Goal: Information Seeking & Learning: Learn about a topic

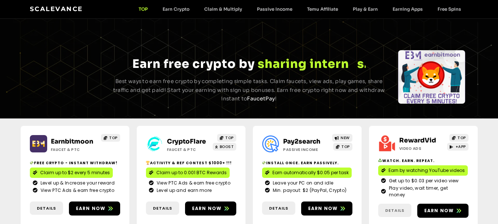
click at [384, 207] on span "Details" at bounding box center [394, 210] width 33 height 6
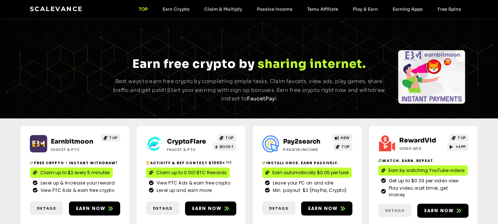
click at [396, 207] on span "Details" at bounding box center [394, 210] width 19 height 6
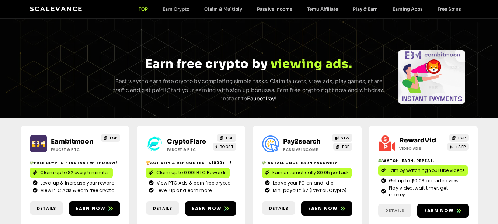
click at [400, 207] on span "Details" at bounding box center [394, 210] width 19 height 6
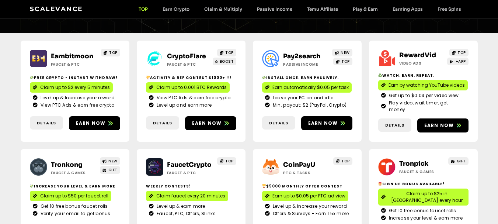
scroll to position [93, 0]
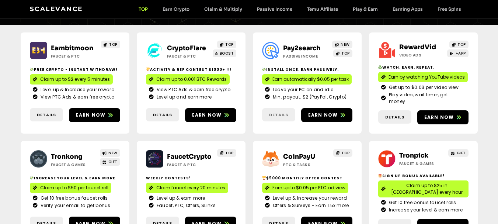
click at [275, 112] on span "Details" at bounding box center [278, 115] width 19 height 6
click at [461, 114] on span "Earn now" at bounding box center [442, 117] width 51 height 7
click at [290, 90] on span "Leave your PC on and idle" at bounding box center [302, 89] width 63 height 7
click at [420, 79] on span "Earn by watching YouTube videos" at bounding box center [427, 77] width 76 height 7
click at [178, 8] on link "Earn Crypto" at bounding box center [176, 9] width 42 height 6
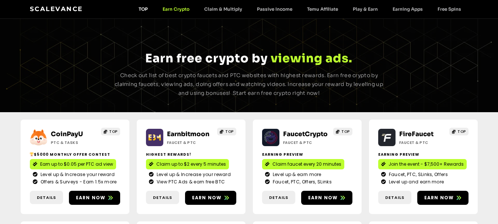
click at [142, 8] on link "TOP" at bounding box center [143, 9] width 24 height 6
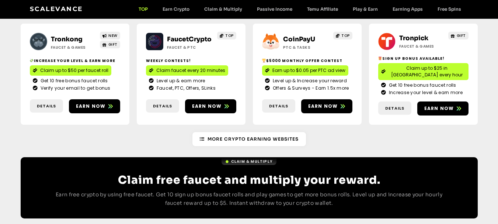
scroll to position [221, 0]
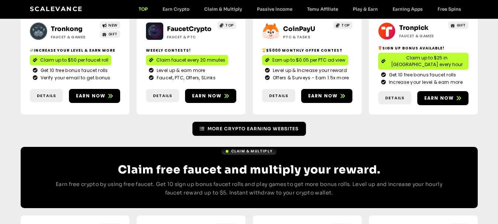
click at [258, 125] on span "More Crypto Earning Websites" at bounding box center [253, 128] width 91 height 7
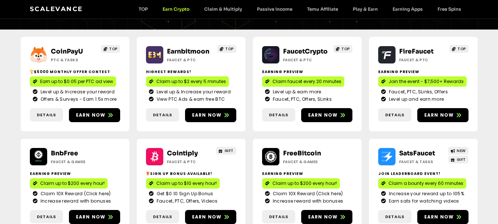
scroll to position [62, 0]
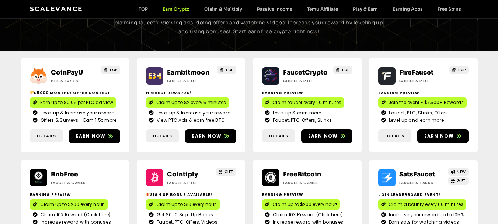
drag, startPoint x: 499, startPoint y: 7, endPoint x: 497, endPoint y: 31, distance: 24.0
click at [497, 31] on html "Skip to content Scalevance TOP Earn Crypto Claim & Multiply Passive Income Temu…" at bounding box center [249, 212] width 498 height 548
click at [104, 70] on link "TOP" at bounding box center [110, 70] width 19 height 8
click at [218, 10] on link "Claim & Multiply" at bounding box center [223, 9] width 53 height 6
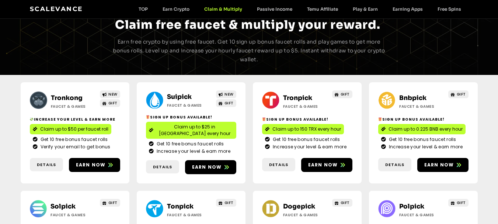
scroll to position [13, 0]
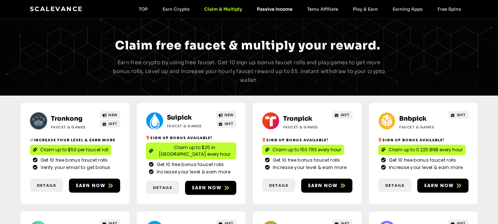
click at [271, 9] on link "Passive Income" at bounding box center [275, 9] width 50 height 6
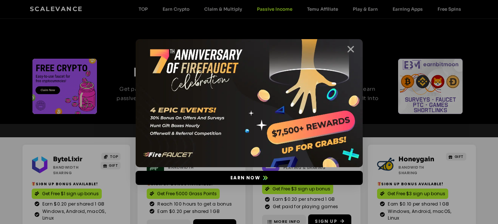
click at [353, 48] on icon "Close" at bounding box center [350, 49] width 9 height 9
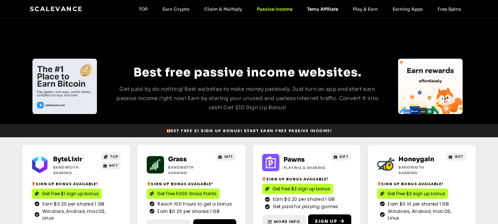
click at [328, 10] on link "Temu Affiliate" at bounding box center [323, 9] width 46 height 6
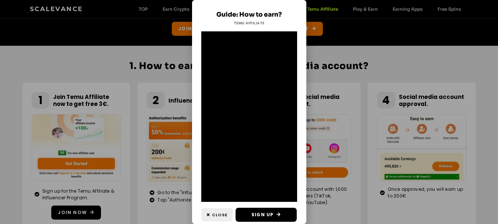
scroll to position [119, 0]
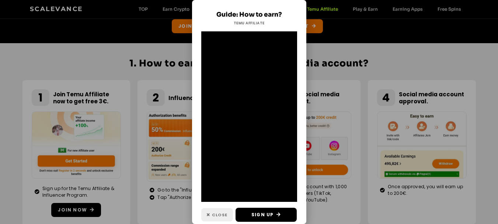
click at [216, 212] on span "Close" at bounding box center [219, 215] width 15 height 6
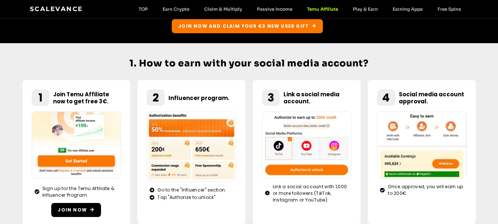
click at [299, 163] on img at bounding box center [307, 144] width 90 height 67
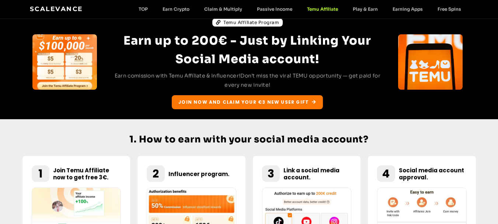
scroll to position [0, 0]
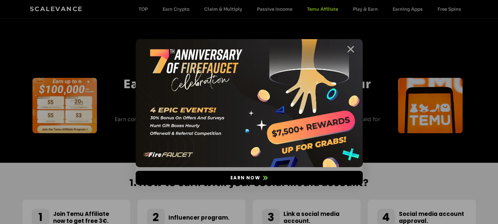
click at [353, 53] on icon "Close" at bounding box center [350, 49] width 9 height 9
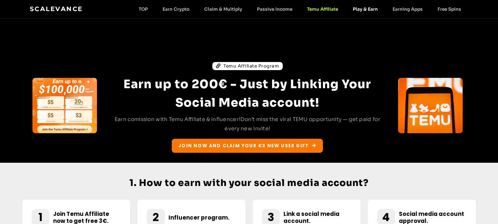
click at [366, 8] on link "Play & Earn" at bounding box center [365, 9] width 40 height 6
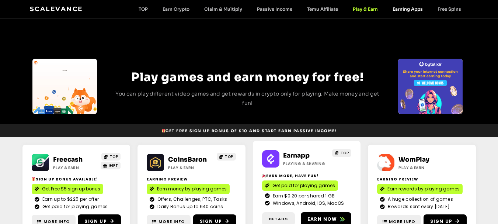
click at [401, 8] on link "Earning Apps" at bounding box center [407, 9] width 45 height 6
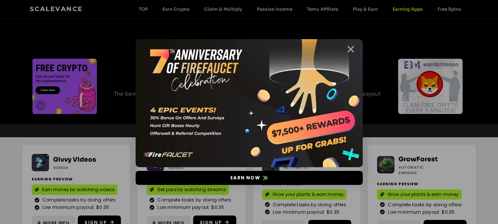
click at [351, 48] on icon "Close" at bounding box center [350, 49] width 9 height 9
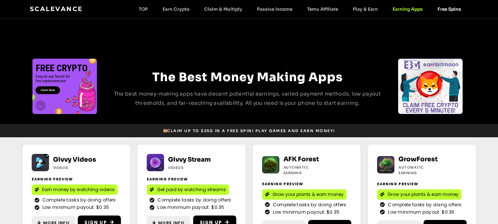
click at [450, 8] on link "Free Spins" at bounding box center [449, 9] width 38 height 6
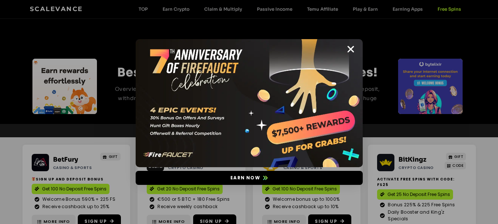
click at [189, 13] on div "Earn now" at bounding box center [249, 112] width 498 height 224
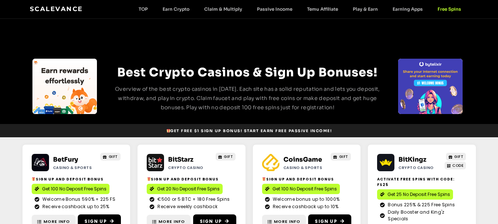
click at [62, 7] on link "Scalevance" at bounding box center [56, 8] width 53 height 7
